Goal: Task Accomplishment & Management: Complete application form

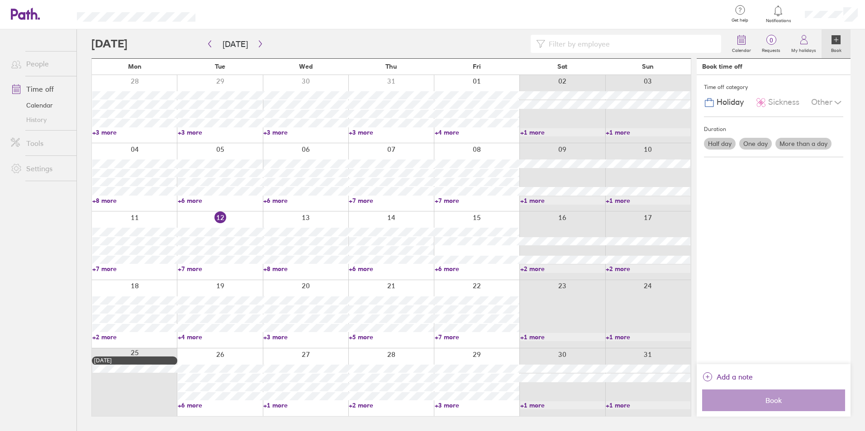
click at [109, 266] on link "+7 more" at bounding box center [134, 269] width 85 height 8
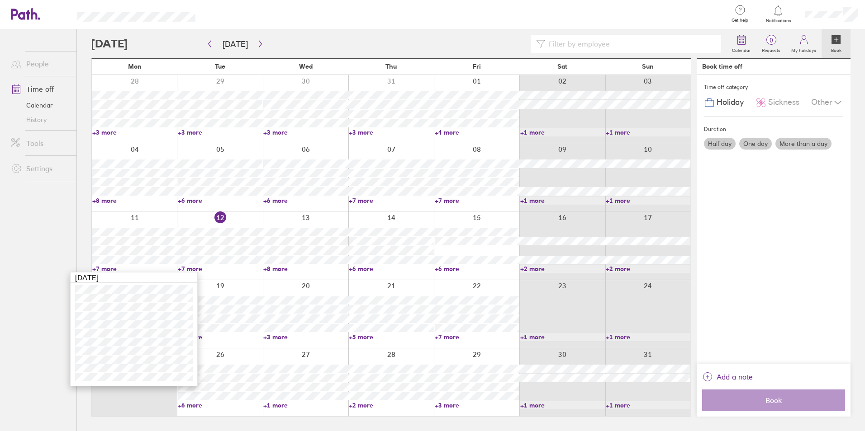
click at [105, 266] on link "+7 more" at bounding box center [134, 269] width 85 height 8
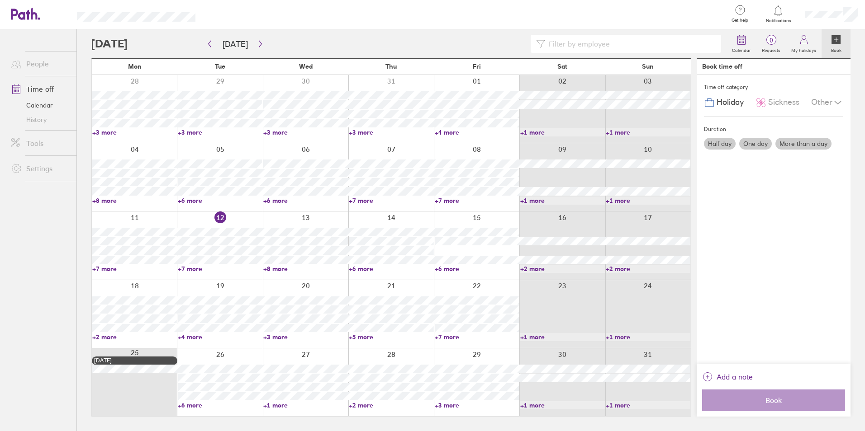
click at [202, 268] on link "+7 more" at bounding box center [220, 269] width 85 height 8
click at [451, 336] on link "+7 more" at bounding box center [477, 337] width 85 height 8
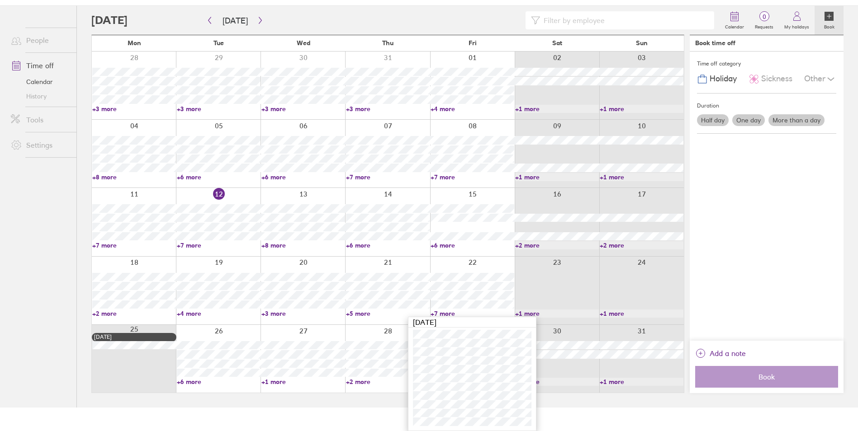
click at [154, 361] on div at bounding box center [134, 359] width 84 height 68
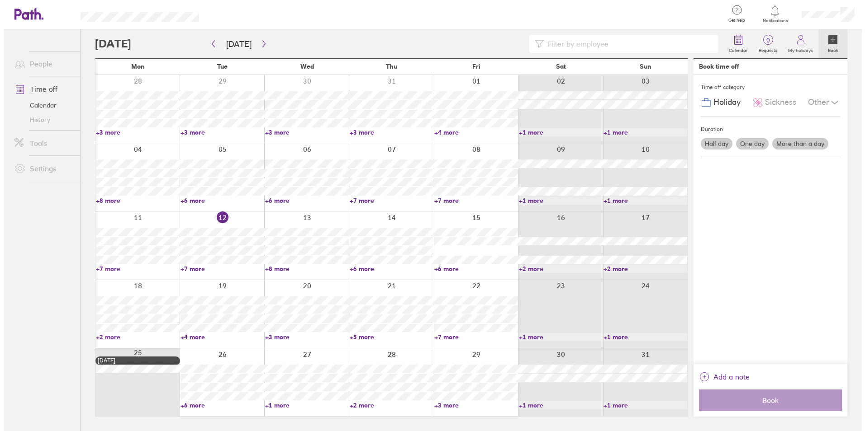
scroll to position [0, 0]
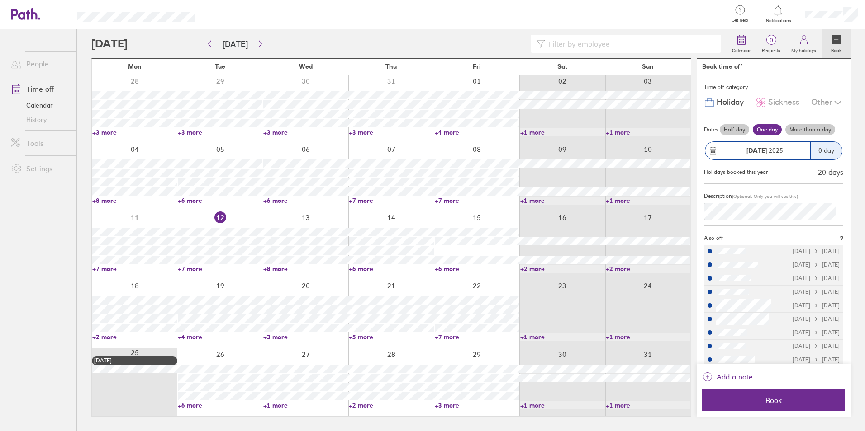
click at [39, 85] on link "Time off" at bounding box center [40, 89] width 73 height 18
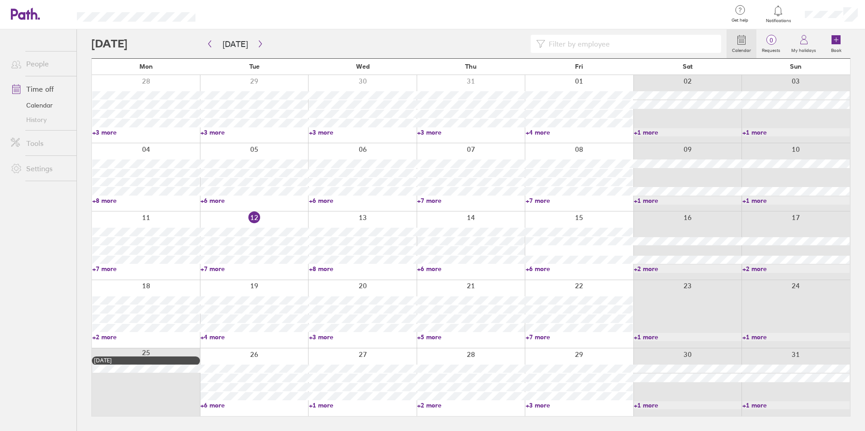
click at [320, 269] on link "+8 more" at bounding box center [362, 269] width 107 height 8
click at [293, 276] on div "[DATE]" at bounding box center [361, 278] width 161 height 10
click at [278, 274] on div at bounding box center [254, 246] width 109 height 68
